Goal: Task Accomplishment & Management: Manage account settings

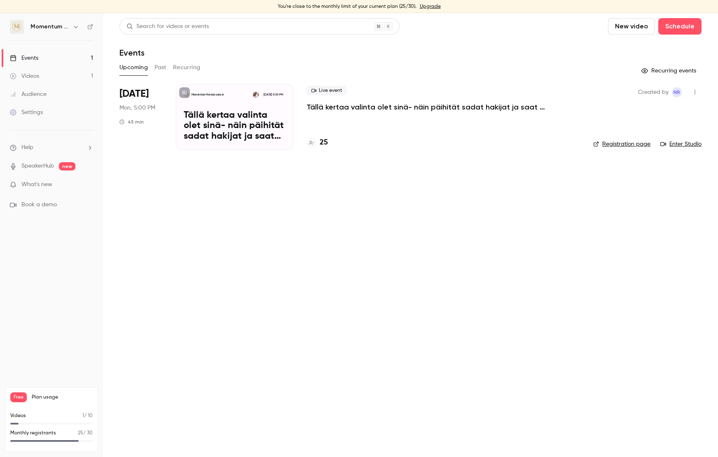
click at [224, 93] on p "Momentum Renaissance" at bounding box center [208, 95] width 33 height 4
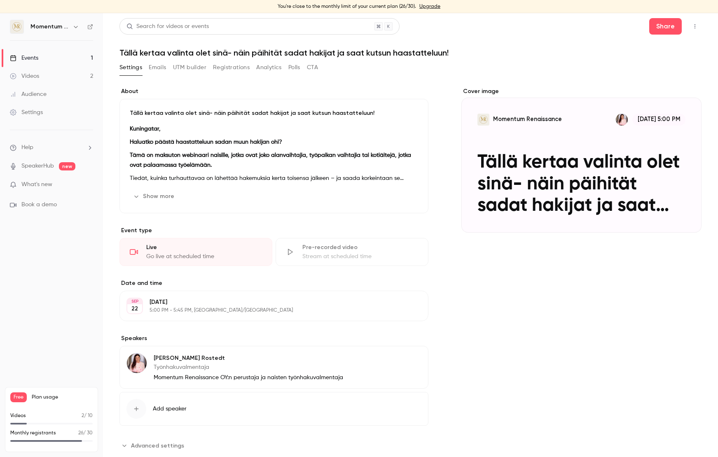
click at [234, 70] on button "Registrations" at bounding box center [231, 67] width 37 height 13
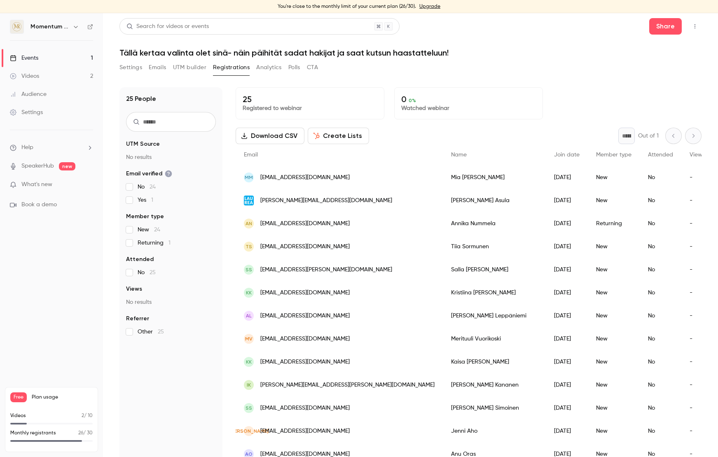
click at [39, 78] on div "Videos" at bounding box center [24, 76] width 29 height 8
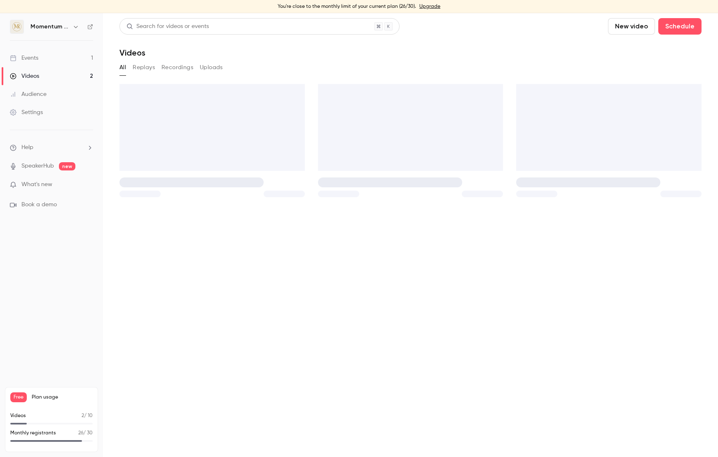
click at [48, 63] on link "Events 1" at bounding box center [51, 58] width 103 height 18
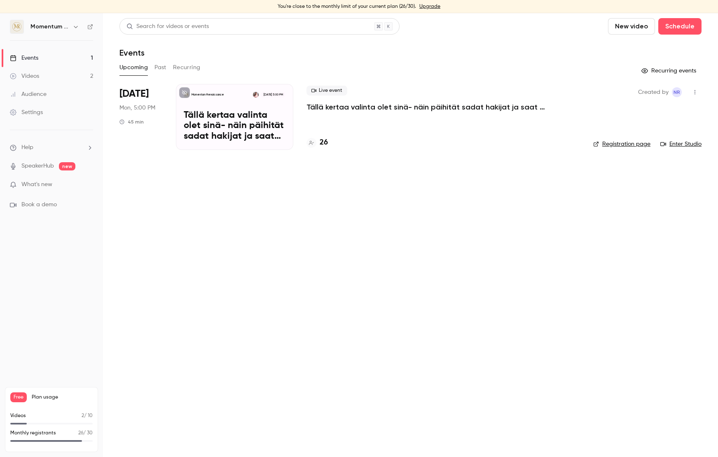
click at [149, 89] on span "[DATE]" at bounding box center [134, 93] width 29 height 13
click at [236, 95] on div "Momentum Renaissance Sep 22, 5:00 PM" at bounding box center [235, 95] width 102 height 6
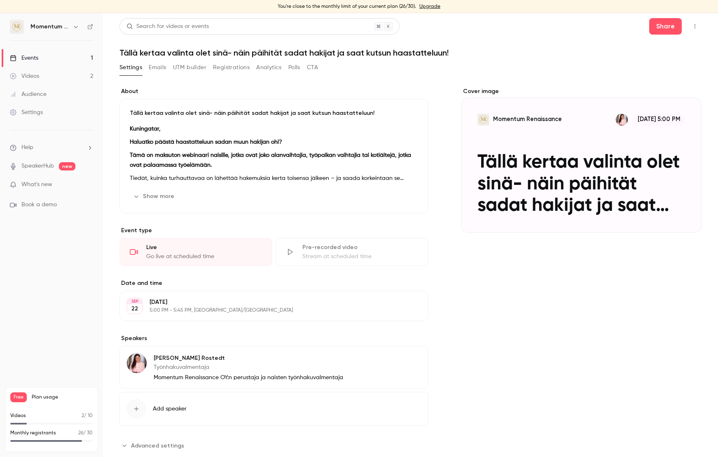
click at [234, 70] on button "Registrations" at bounding box center [231, 67] width 37 height 13
